Goal: Information Seeking & Learning: Learn about a topic

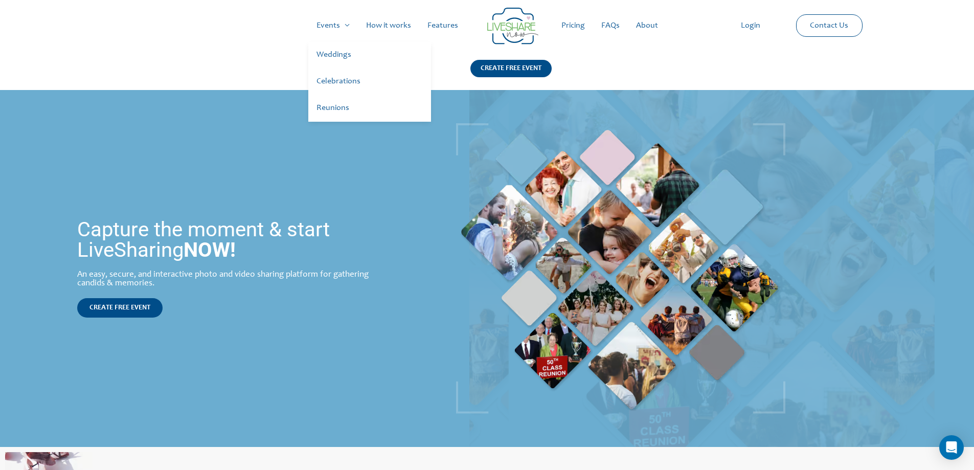
click at [345, 88] on link "Celebrations" at bounding box center [369, 82] width 123 height 27
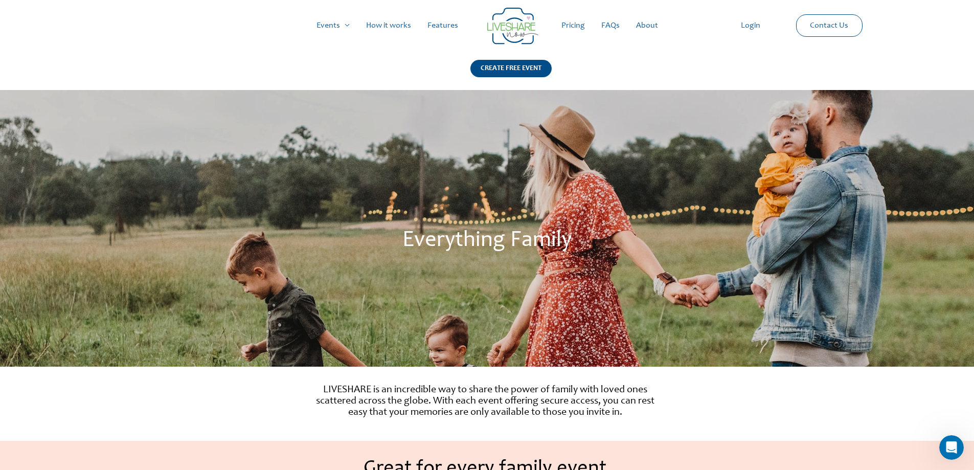
click at [393, 27] on link "How it works" at bounding box center [388, 25] width 61 height 33
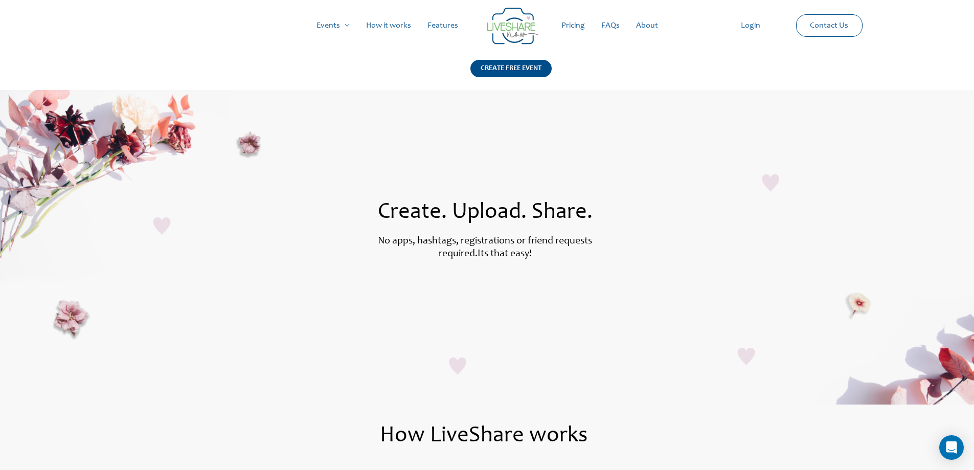
click at [568, 22] on link "Pricing" at bounding box center [573, 25] width 40 height 33
